Goal: Information Seeking & Learning: Find specific page/section

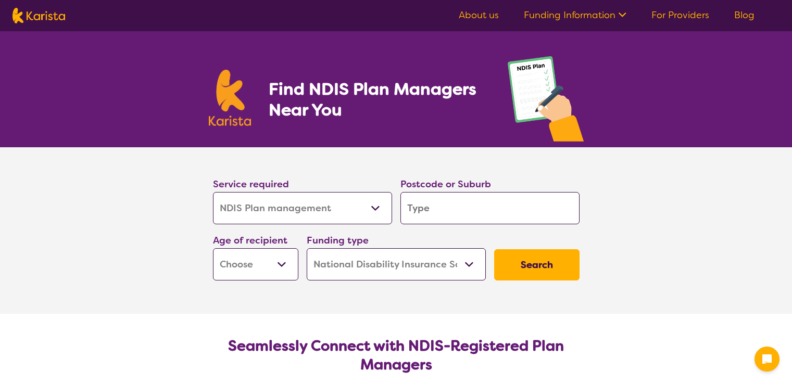
select select "NDIS Plan management"
select select "NDIS"
select select "NDIS Plan management"
select select "NDIS"
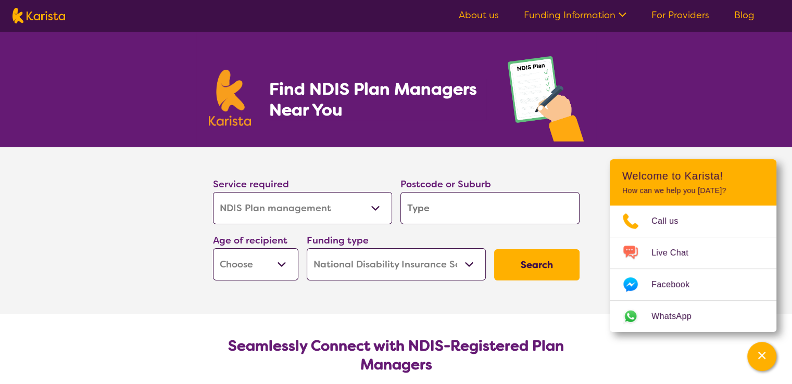
click at [363, 215] on select "Allied Health Assistant Assessment ([MEDICAL_DATA] or [MEDICAL_DATA]) Behaviour…" at bounding box center [302, 208] width 179 height 32
click at [394, 209] on div "Service required Allied Health Assistant Assessment ([MEDICAL_DATA] or [MEDICAL…" at bounding box center [303, 200] width 188 height 56
click at [423, 208] on input "search" at bounding box center [490, 208] width 179 height 32
type input "3017"
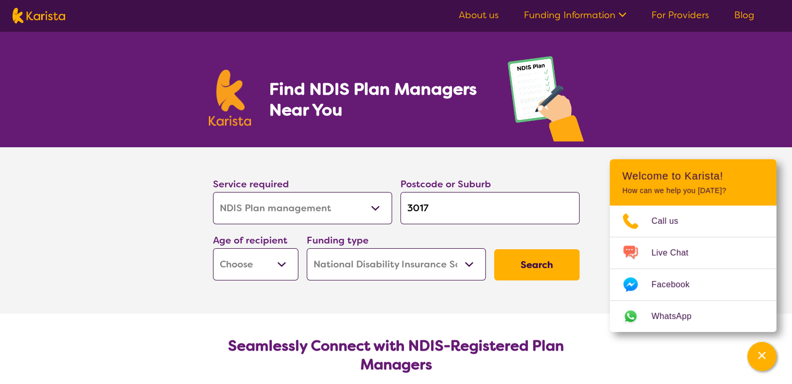
type input "3017"
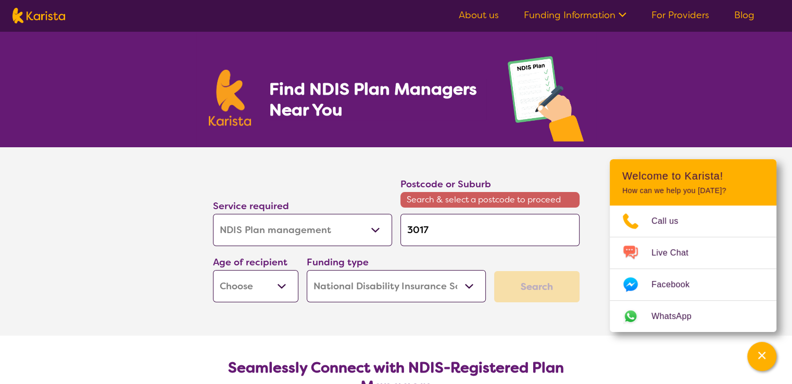
click at [466, 283] on select "Home Care Package (HCP) National Disability Insurance Scheme (NDIS) I don't know" at bounding box center [396, 286] width 179 height 32
click at [533, 306] on div "Search" at bounding box center [537, 287] width 94 height 40
click at [275, 290] on select "Early Childhood - 0 to 9 Child - 10 to 11 Adolescent - 12 to 17 Adult - 18 to 6…" at bounding box center [255, 286] width 85 height 32
select select "CH"
click at [213, 270] on select "Early Childhood - 0 to 9 Child - 10 to 11 Adolescent - 12 to 17 Adult - 18 to 6…" at bounding box center [255, 286] width 85 height 32
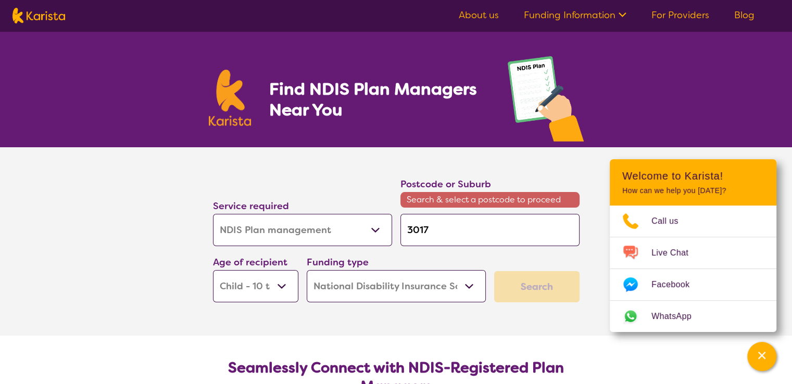
select select "CH"
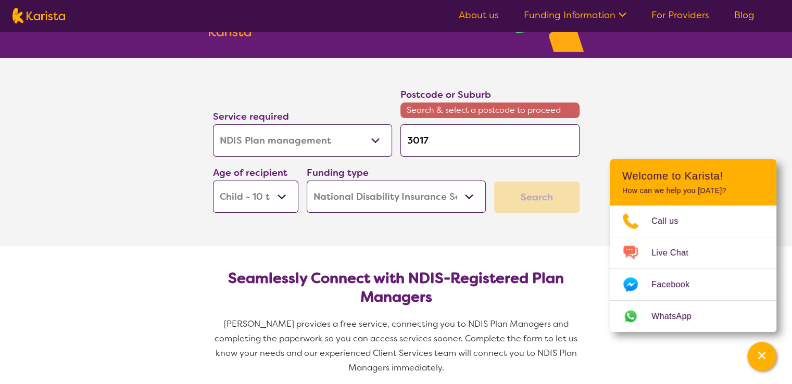
scroll to position [104, 0]
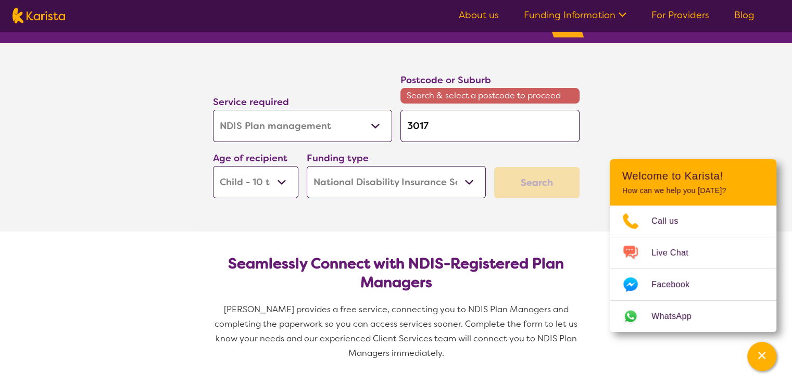
click at [539, 188] on div "Search" at bounding box center [536, 182] width 85 height 31
click at [455, 177] on select "Home Care Package (HCP) National Disability Insurance Scheme (NDIS) I don't know" at bounding box center [396, 182] width 179 height 32
click at [307, 166] on select "Home Care Package (HCP) National Disability Insurance Scheme (NDIS) I don't know" at bounding box center [396, 182] width 179 height 32
click at [379, 122] on select "Allied Health Assistant Assessment ([MEDICAL_DATA] or [MEDICAL_DATA]) Behaviour…" at bounding box center [302, 126] width 179 height 32
click at [448, 124] on input "3017" at bounding box center [490, 126] width 179 height 32
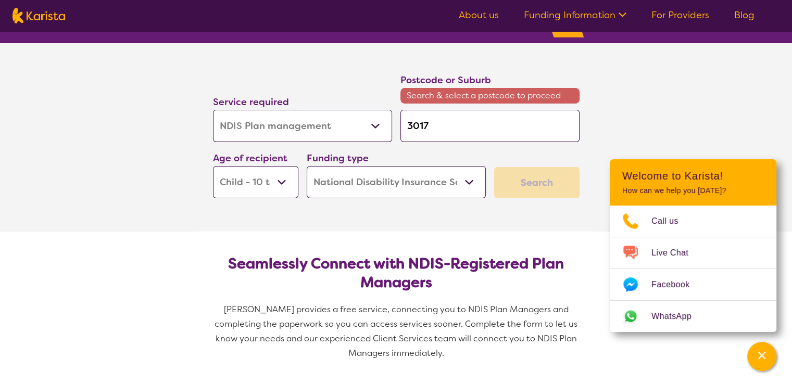
drag, startPoint x: 448, startPoint y: 124, endPoint x: 369, endPoint y: 121, distance: 78.7
click at [369, 121] on div "Service required Allied Health Assistant Assessment ([MEDICAL_DATA] or [MEDICAL…" at bounding box center [396, 135] width 375 height 134
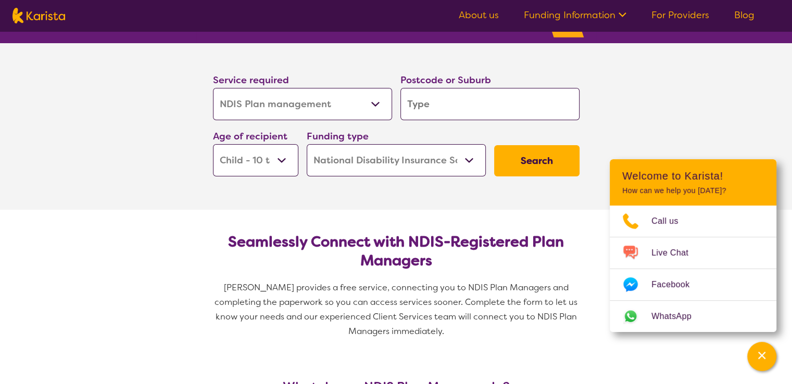
click at [536, 163] on button "Search" at bounding box center [536, 160] width 85 height 31
